Goal: Information Seeking & Learning: Learn about a topic

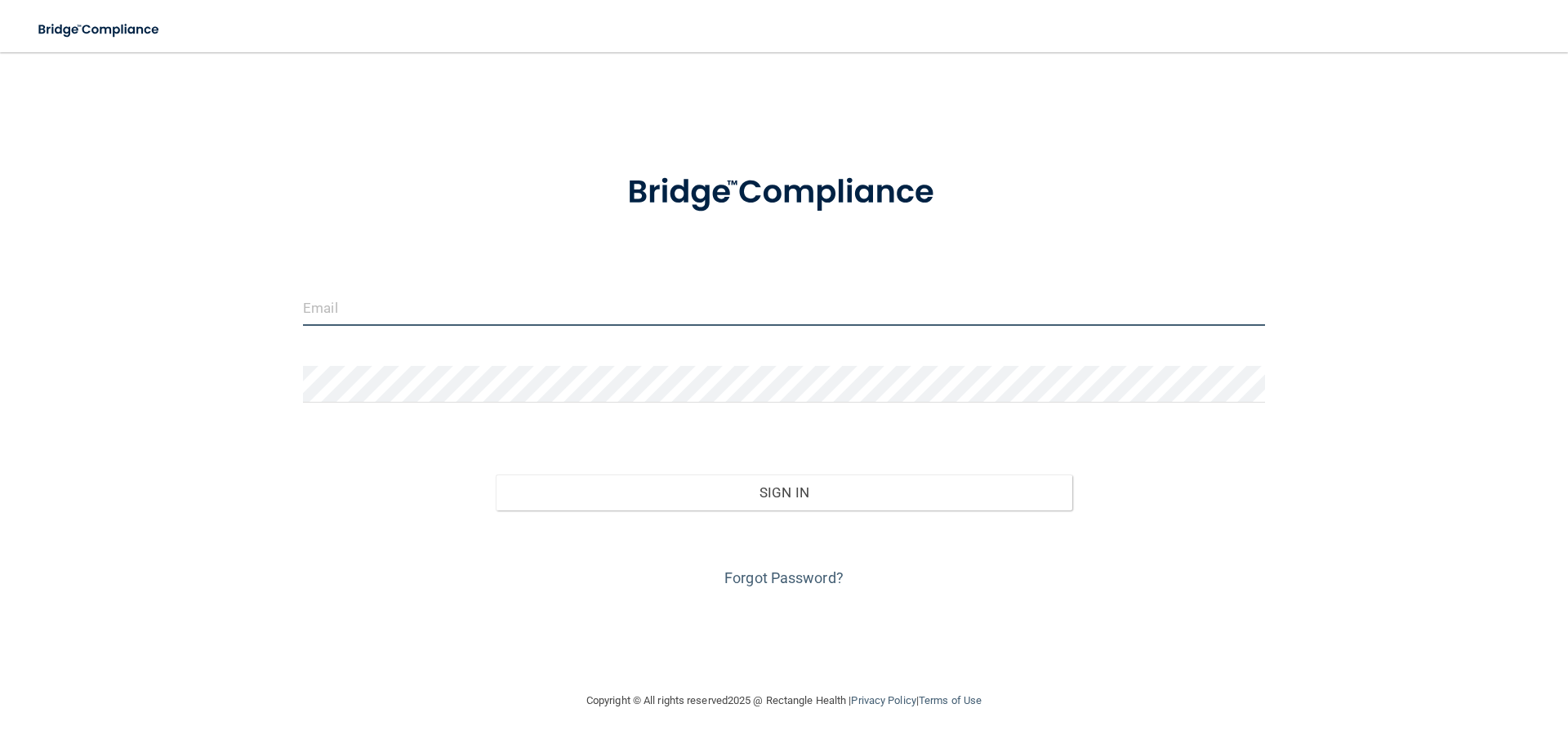
drag, startPoint x: 438, startPoint y: 324, endPoint x: 450, endPoint y: 324, distance: 12.0
click at [438, 324] on input "email" at bounding box center [784, 307] width 962 height 37
type input "[EMAIL_ADDRESS][DOMAIN_NAME]"
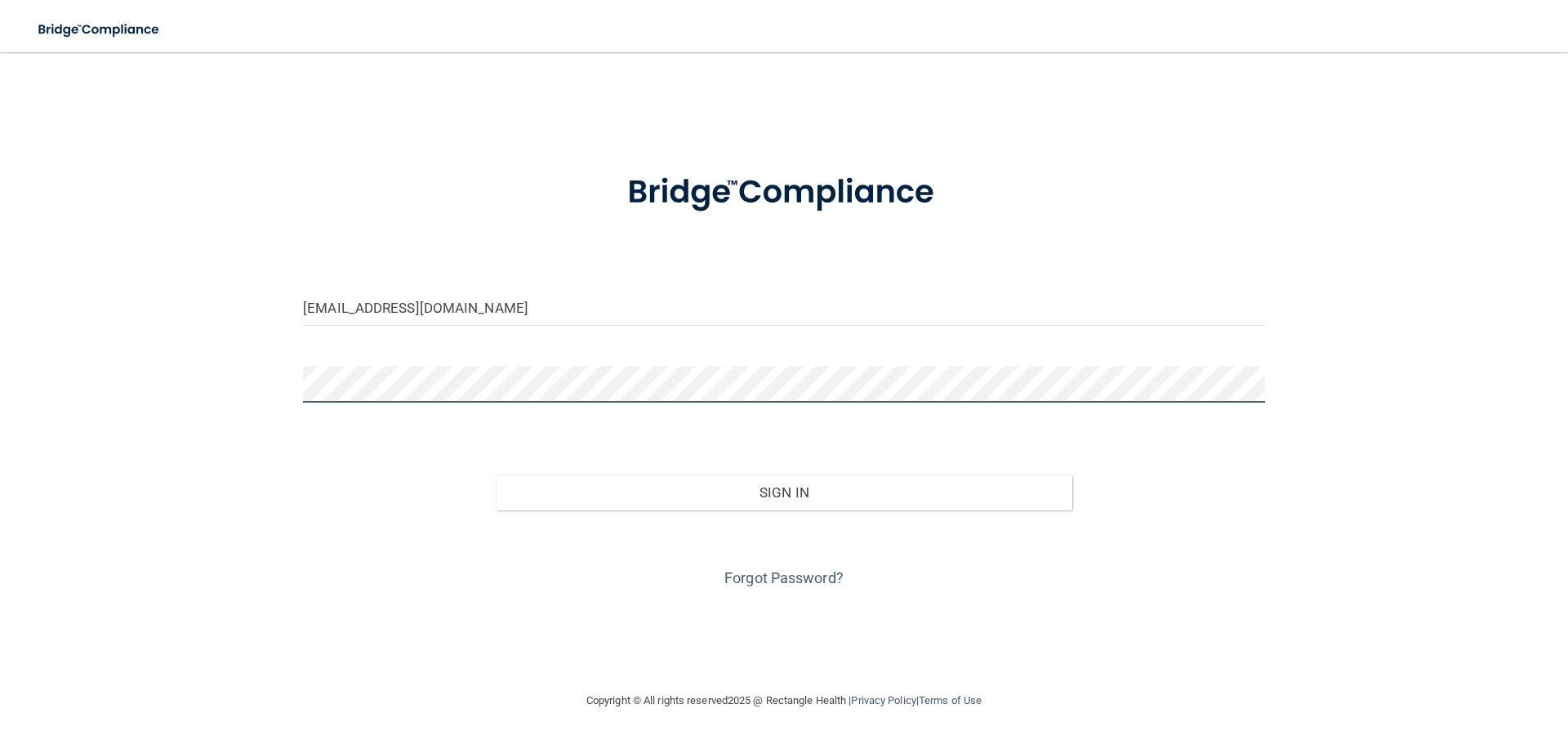
click at [495, 475] on button "Sign In" at bounding box center [784, 493] width 577 height 36
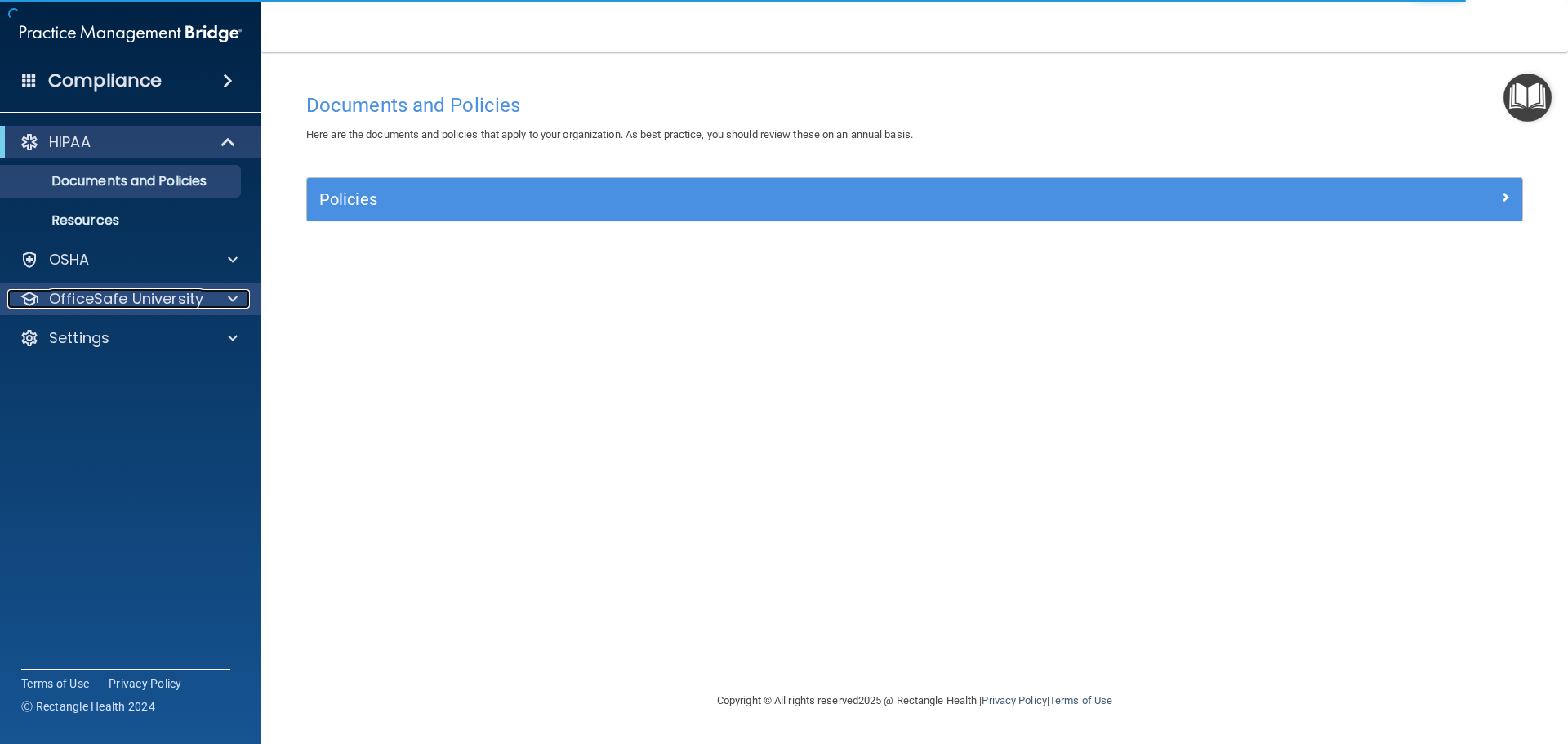
click at [150, 296] on p "OfficeSafe University" at bounding box center [126, 299] width 154 height 20
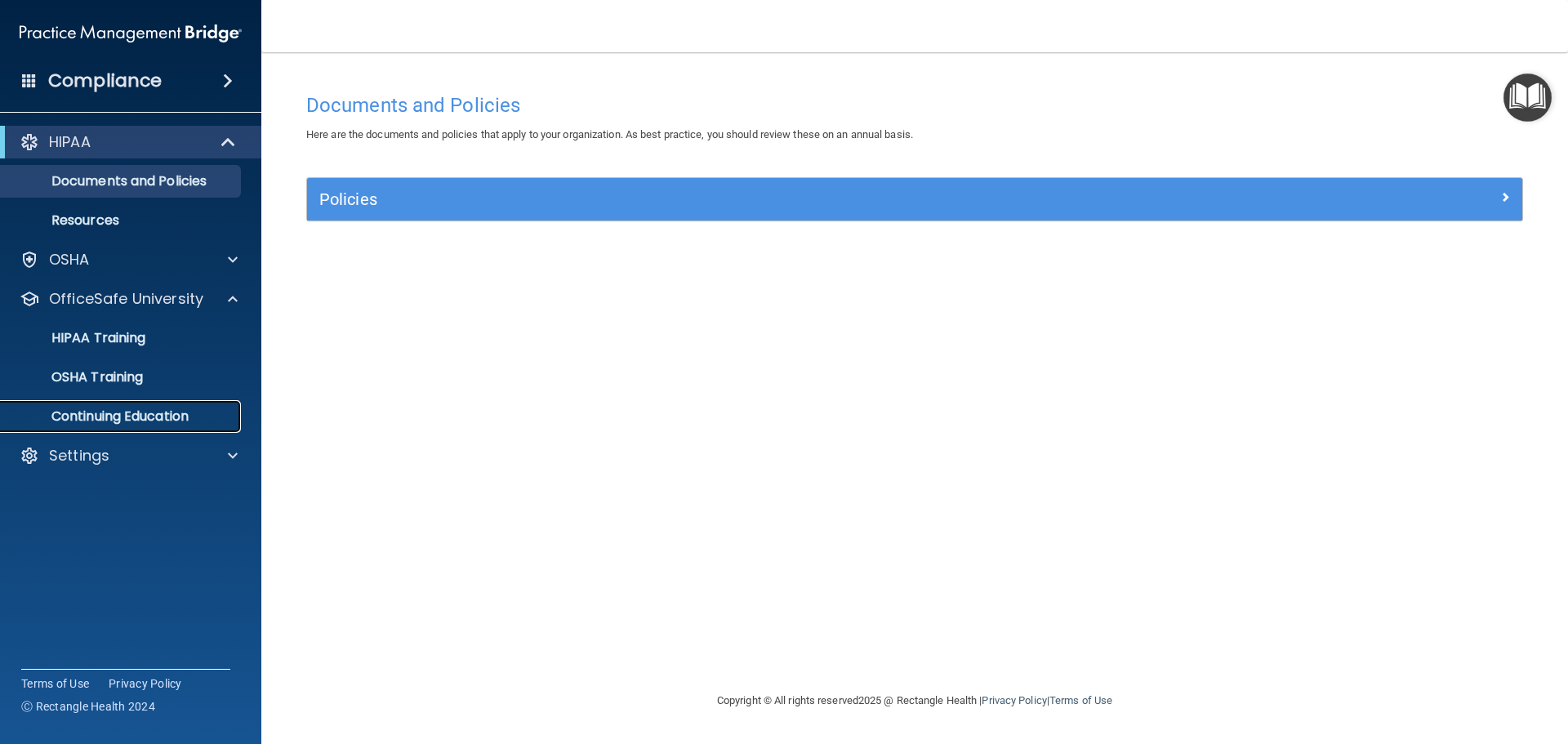
click at [183, 418] on p "Continuing Education" at bounding box center [122, 417] width 223 height 16
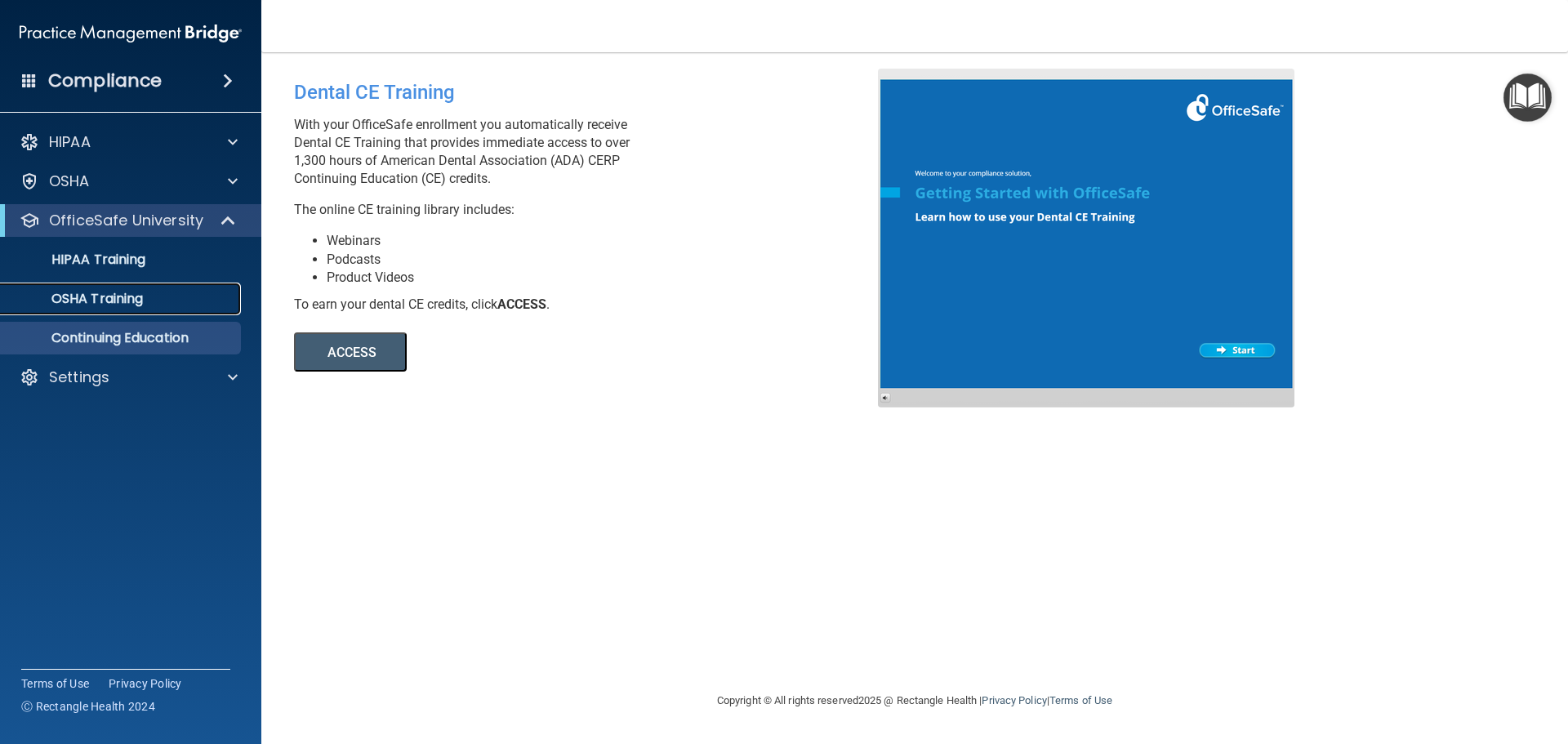
click at [166, 298] on div "OSHA Training" at bounding box center [122, 299] width 223 height 16
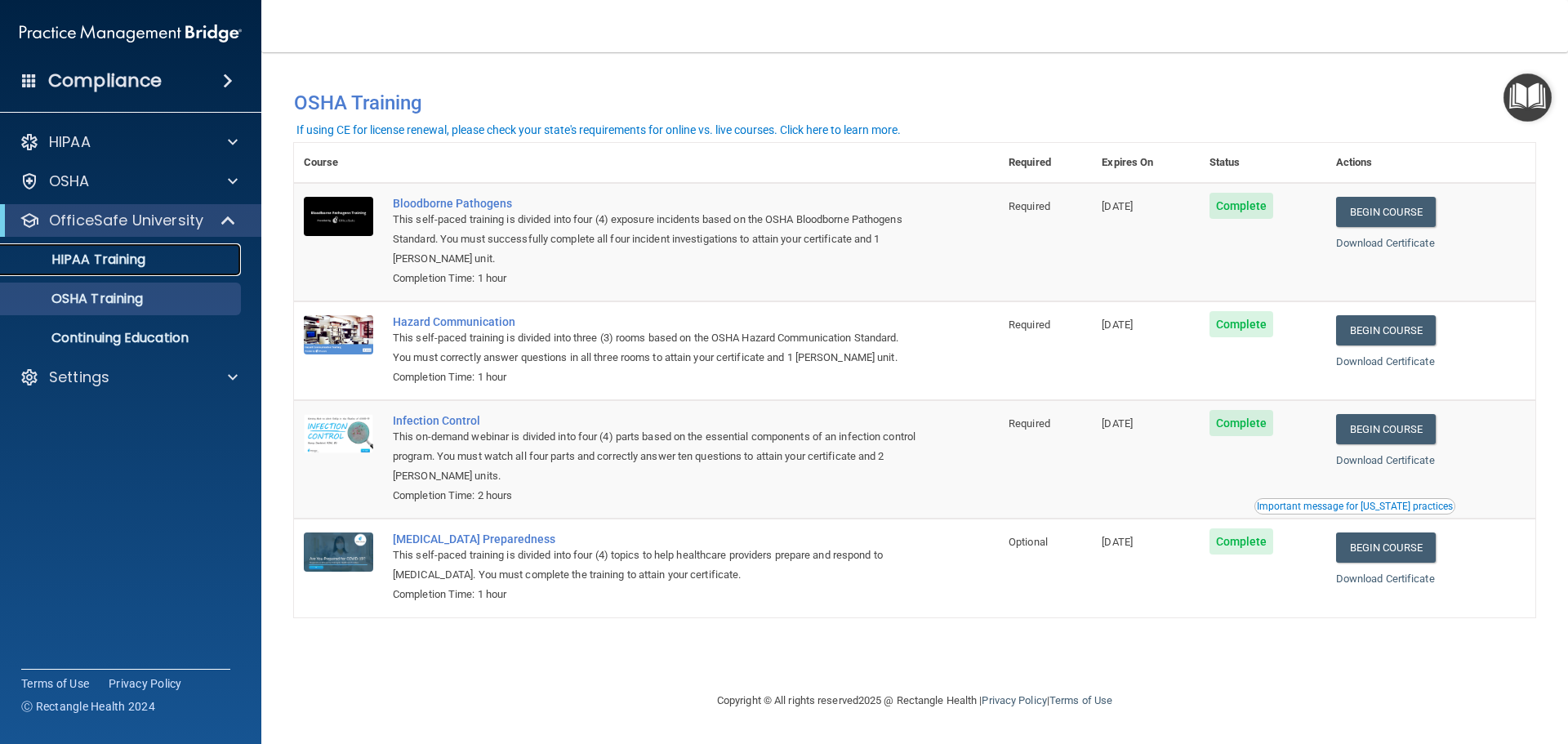
click at [127, 260] on p "HIPAA Training" at bounding box center [78, 260] width 135 height 16
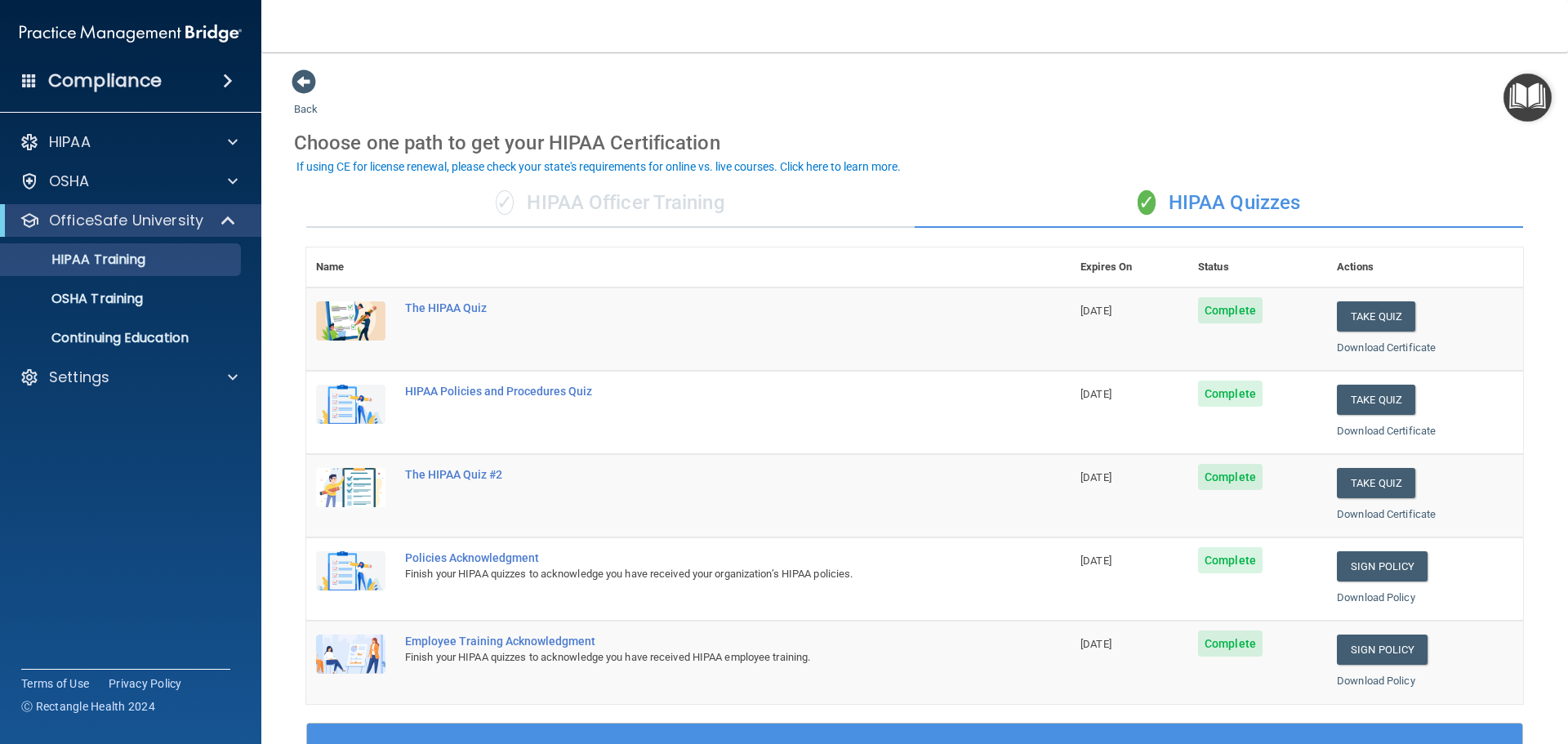
click at [1120, 145] on div "Choose one path to get your HIPAA Certification" at bounding box center [915, 143] width 1241 height 47
